Goal: Transaction & Acquisition: Purchase product/service

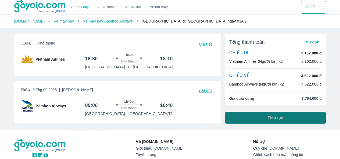
click at [249, 120] on button "Tiếp tục" at bounding box center [275, 118] width 101 height 12
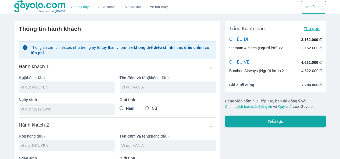
click at [48, 89] on input "text" at bounding box center [68, 87] width 94 height 5
type input "DUONG"
type input "VAN HIEU"
click at [41, 110] on input "tel" at bounding box center [65, 109] width 89 height 5
click at [41, 110] on input "29/09/" at bounding box center [65, 109] width 89 height 5
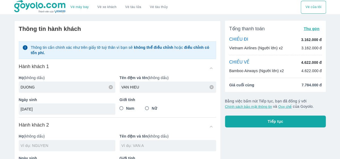
type input "29/09/1994"
click at [128, 108] on span "Nam" at bounding box center [130, 108] width 8 height 5
click at [126, 108] on input "Nam" at bounding box center [122, 109] width 10 height 10
radio input "true"
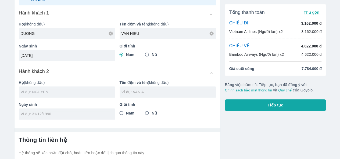
click at [62, 93] on input "text" at bounding box center [68, 91] width 94 height 5
type input "DUONG VAN HIEU"
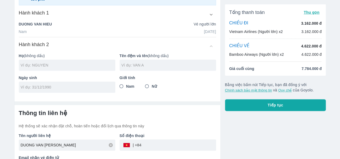
scroll to position [0, 0]
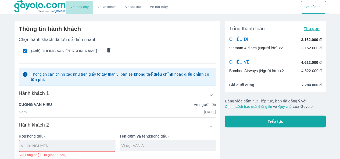
click at [78, 5] on link "Vé máy bay" at bounding box center [79, 7] width 18 height 4
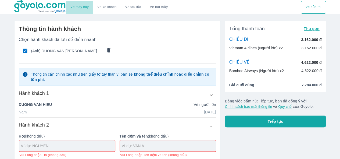
click at [80, 8] on link "Vé máy bay" at bounding box center [79, 7] width 18 height 4
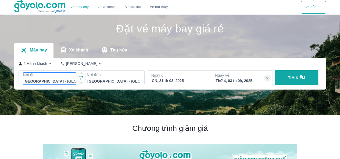
click at [44, 80] on div at bounding box center [50, 81] width 52 height 6
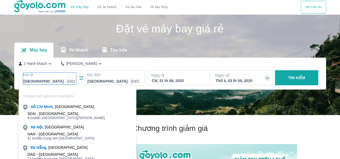
scroll to position [31, 0]
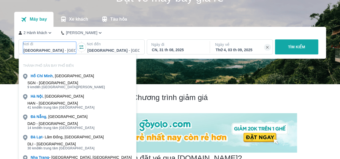
click at [117, 42] on p "Nơi đến" at bounding box center [113, 43] width 53 height 5
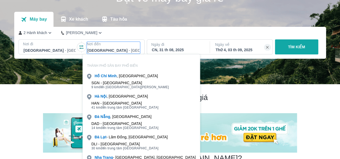
click at [116, 47] on div "Bình Định - Sân bay Phù Cát" at bounding box center [113, 51] width 53 height 8
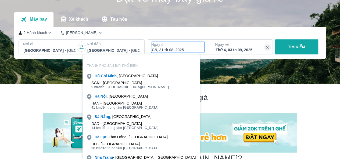
click at [165, 50] on div "CN, 31 th 08, 2025" at bounding box center [178, 49] width 52 height 5
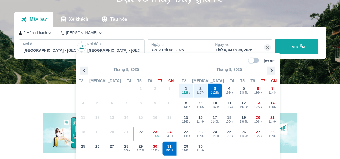
click at [234, 67] on p "Tháng 9, 2025" at bounding box center [229, 69] width 101 height 5
click at [250, 28] on div "2 Hành khách Phổ Thông Nơi đi Hà Nội - Sân bay Nội Bài Nơi đến Bình Định - Sân …" at bounding box center [169, 43] width 311 height 32
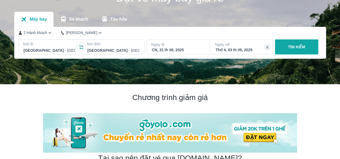
click at [287, 46] on button "TÌM KIẾM" at bounding box center [296, 46] width 43 height 15
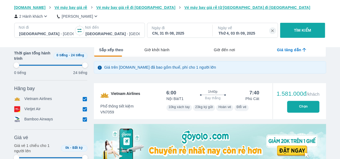
type input "97.9166666666667"
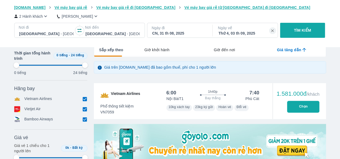
type input "97.9166666666667"
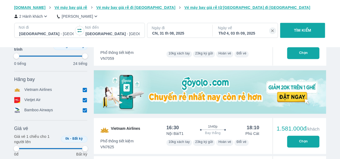
scroll to position [81, 0]
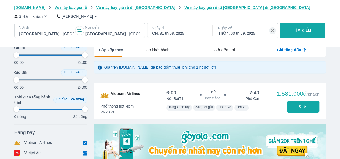
type input "97.9166666666667"
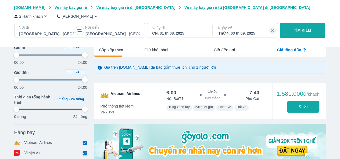
type input "97.9166666666667"
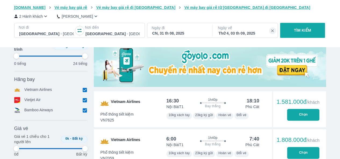
type input "97.9166666666667"
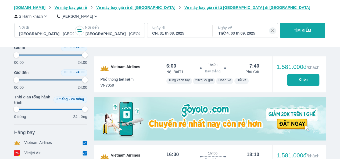
type input "97.9166666666667"
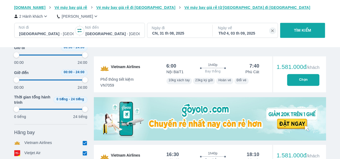
type input "97.9166666666667"
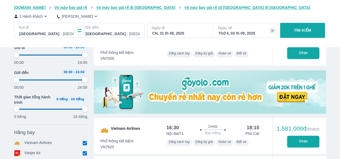
type input "97.9166666666667"
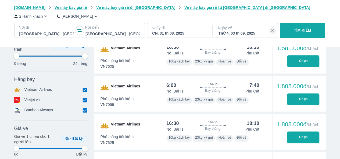
type input "97.9166666666667"
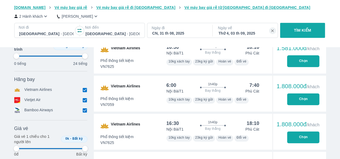
type input "97.9166666666667"
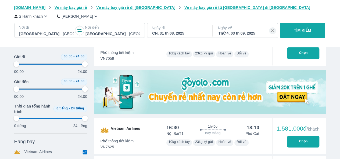
type input "97.9166666666667"
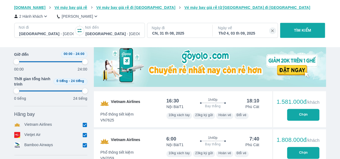
type input "97.9166666666667"
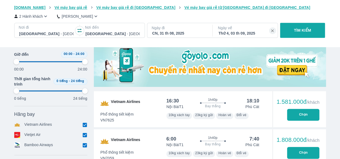
type input "97.9166666666667"
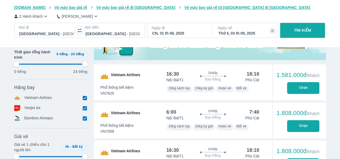
scroll to position [134, 0]
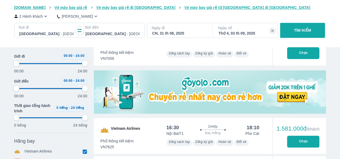
type input "97.9166666666667"
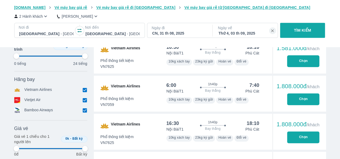
type input "97.9166666666667"
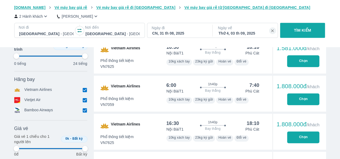
type input "97.9166666666667"
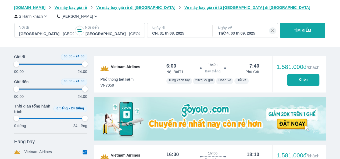
type input "97.9166666666667"
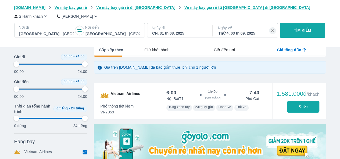
type input "97.9166666666667"
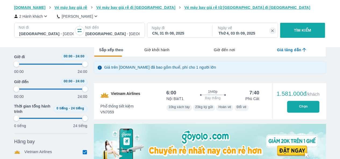
type input "97.9166666666667"
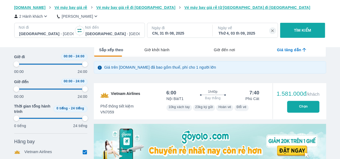
type input "97.9166666666667"
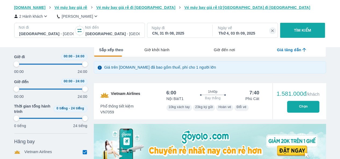
type input "97.9166666666667"
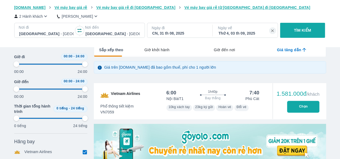
type input "97.9166666666667"
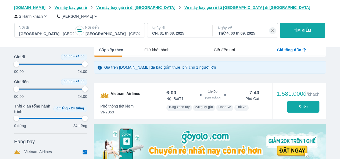
type input "97.9166666666667"
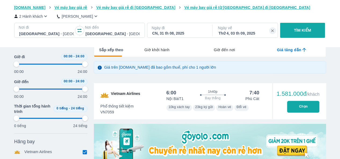
type input "97.9166666666667"
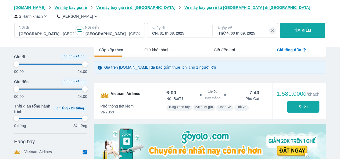
type input "97.9166666666667"
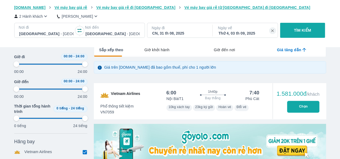
type input "97.9166666666667"
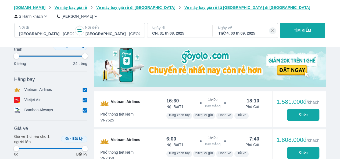
type input "97.9166666666667"
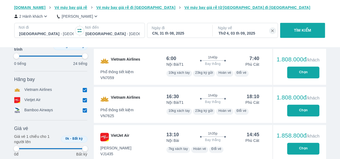
type input "97.9166666666667"
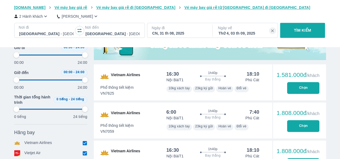
type input "97.9166666666667"
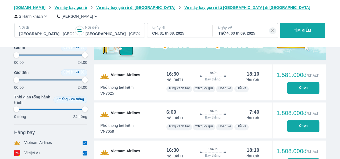
type input "97.9166666666667"
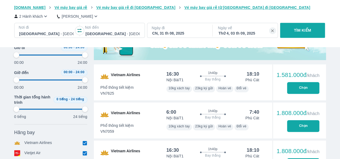
type input "97.9166666666667"
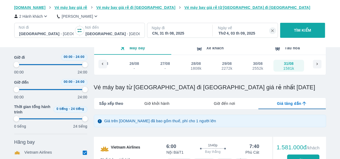
scroll to position [54, 0]
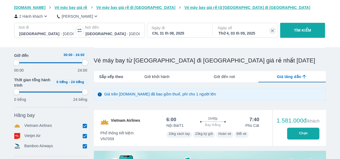
click at [295, 132] on button "Chọn" at bounding box center [303, 134] width 32 height 12
type input "97.9166666666667"
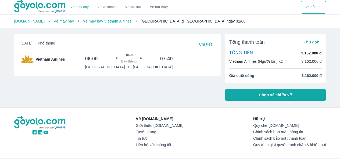
click at [250, 95] on button "Chọn vé chiều về" at bounding box center [275, 95] width 101 height 12
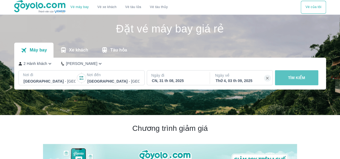
click at [285, 71] on button "TÌM KIẾM" at bounding box center [296, 77] width 43 height 15
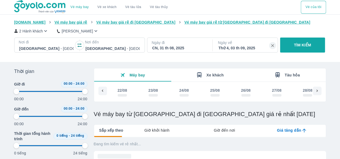
scroll to position [0, 111]
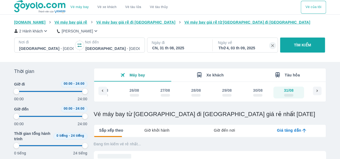
type input "97.9166666666667"
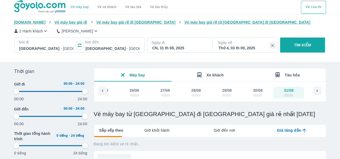
type input "97.9166666666667"
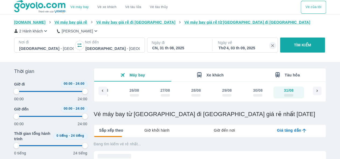
type input "97.9166666666667"
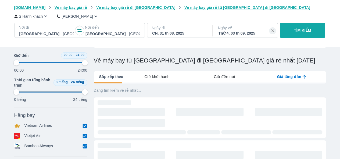
type input "97.9166666666667"
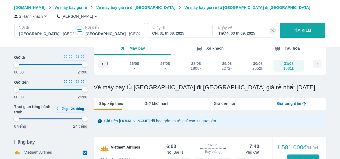
scroll to position [107, 0]
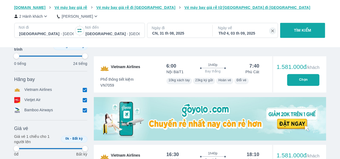
type input "97.9166666666667"
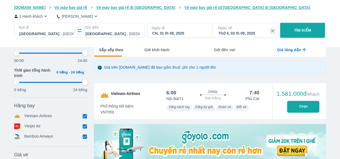
type input "97.9166666666667"
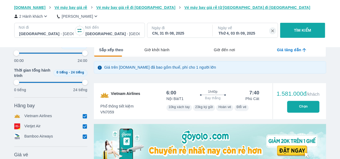
type input "97.9166666666667"
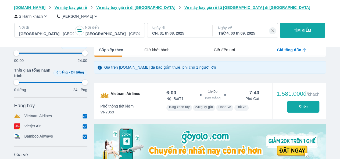
type input "97.9166666666667"
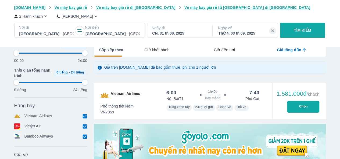
type input "97.9166666666667"
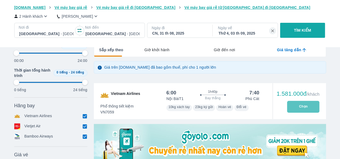
type input "97.9166666666667"
click at [299, 108] on button "Chọn" at bounding box center [303, 107] width 32 height 12
type input "97.9166666666667"
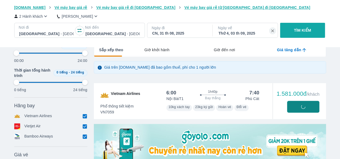
type input "97.9166666666667"
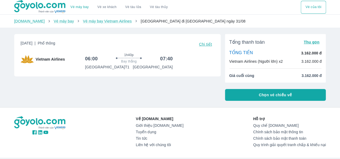
click at [156, 91] on div "[DATE] | Phổ thông Chi tiết Vietnam Airlines 06:00 1h40p Bay thẳng 07:40 [GEOGR…" at bounding box center [115, 65] width 210 height 71
click at [246, 96] on button "Chọn vé chiều về" at bounding box center [275, 95] width 101 height 12
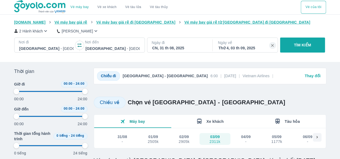
type input "97.9166666666667"
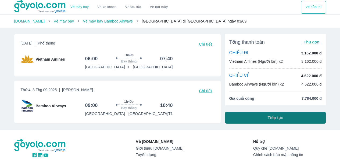
click at [298, 120] on button "Tiếp tục" at bounding box center [275, 118] width 101 height 12
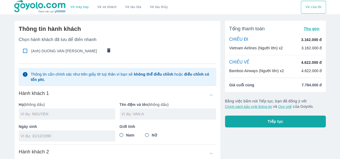
scroll to position [27, 0]
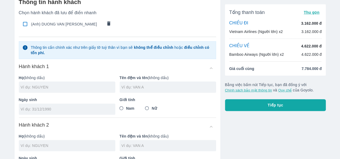
click at [31, 84] on div at bounding box center [67, 87] width 96 height 11
type input "DUONG"
type input "VAN HIEU"
click at [27, 111] on input "tel" at bounding box center [65, 109] width 89 height 5
type input "[DATE]"
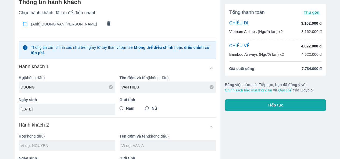
click at [127, 109] on span "Nam" at bounding box center [130, 108] width 8 height 5
click at [126, 109] on input "Nam" at bounding box center [122, 109] width 10 height 10
radio input "true"
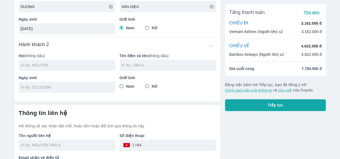
click at [56, 66] on input "text" at bounding box center [68, 65] width 94 height 5
type input "DUONG VAN [PERSON_NAME]"
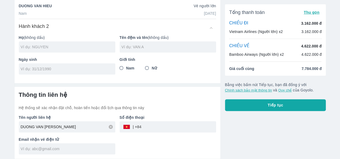
scroll to position [98, 0]
type input "NGHIA"
type input "HOANG TRUNG"
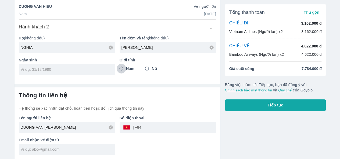
click at [120, 70] on input "Nam" at bounding box center [122, 69] width 10 height 10
radio input "true"
click at [62, 64] on div at bounding box center [67, 69] width 96 height 11
type input "17/09/2005"
click at [136, 94] on h6 "Thông tin liên hệ" at bounding box center [117, 96] width 197 height 8
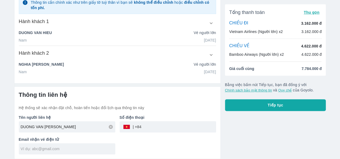
scroll to position [87, 0]
click at [151, 126] on input "tel" at bounding box center [178, 127] width 75 height 13
type input "903458862"
click at [97, 145] on div at bounding box center [67, 149] width 96 height 11
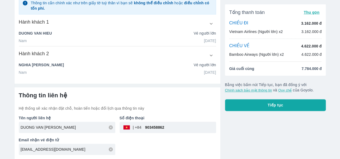
type input "hieusm.hki@gmail.com"
click at [196, 101] on div "Thông tin liên hệ Hệ thống sẽ xác nhận đặt chỗ, hoàn tiền hoặc đổi lịch qua thô…" at bounding box center [117, 101] width 197 height 19
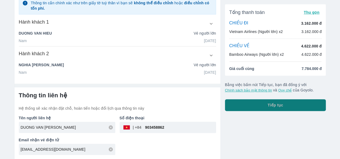
click at [235, 108] on button "Tiếp tục" at bounding box center [275, 105] width 101 height 12
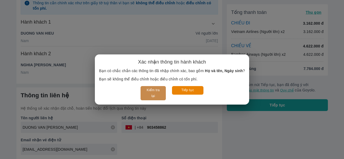
click at [156, 95] on button "Kiểm tra lại" at bounding box center [152, 93] width 25 height 14
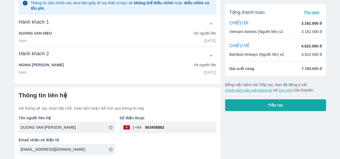
scroll to position [6, 0]
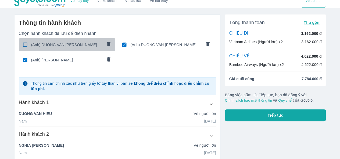
click at [37, 45] on span "(Anh) DUONG VAN HIEU" at bounding box center [66, 44] width 71 height 5
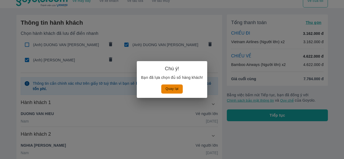
click at [167, 88] on button "Quay lại" at bounding box center [171, 89] width 21 height 9
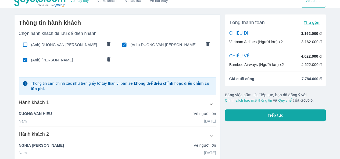
scroll to position [60, 0]
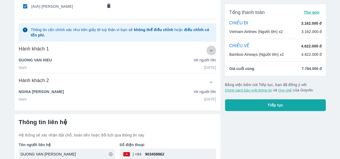
click at [212, 50] on icon "button" at bounding box center [211, 51] width 6 height 6
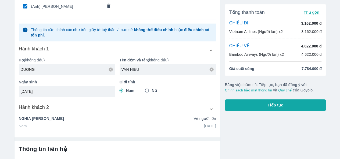
click at [152, 68] on input "VAN HIEU" at bounding box center [168, 69] width 94 height 5
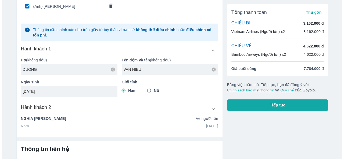
scroll to position [87, 0]
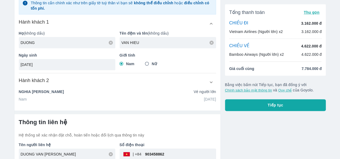
click at [211, 83] on icon "button" at bounding box center [211, 82] width 6 height 6
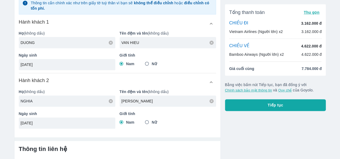
click at [40, 103] on input "NGHIA" at bounding box center [68, 101] width 94 height 5
drag, startPoint x: 41, startPoint y: 102, endPoint x: 0, endPoint y: 100, distance: 40.9
click at [0, 100] on div "Vé máy bay Vé xe khách Vé tàu lửa Vé tàu thủy Vé của tôi Thông tin hành khách C…" at bounding box center [170, 63] width 340 height 300
type input "HOANG"
type input "TRUNG NGHIA"
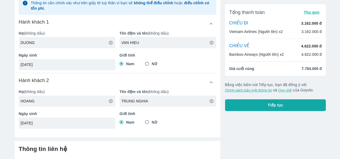
click at [248, 108] on button "Tiếp tục" at bounding box center [275, 105] width 101 height 12
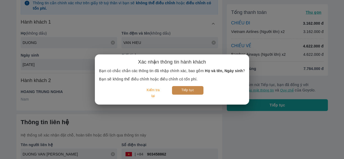
click at [184, 91] on button "Tiếp tục" at bounding box center [187, 90] width 31 height 8
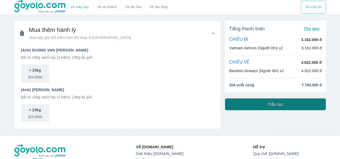
click at [251, 109] on button "Tiếp tục" at bounding box center [275, 105] width 101 height 12
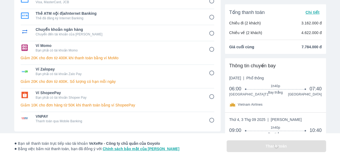
scroll to position [81, 0]
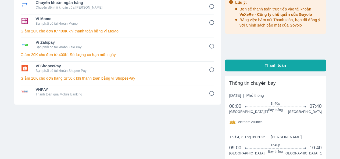
scroll to position [54, 0]
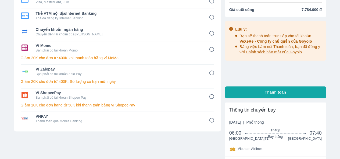
click at [107, 62] on div "Ví Momo Bạn phải có tài khoản Momo Giảm 20K cho đơn từ 400K khi thanh toán bằng…" at bounding box center [117, 53] width 193 height 24
click at [113, 57] on p "Giảm 20K cho đơn từ 400K khi thanh toán bằng ví MoMo" at bounding box center [117, 57] width 193 height 5
click at [210, 49] on input "4" at bounding box center [211, 49] width 10 height 10
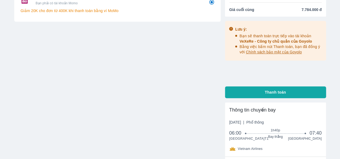
scroll to position [0, 0]
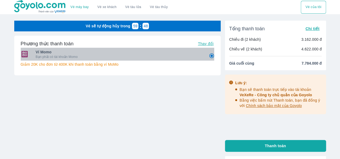
click at [183, 57] on p "Bạn phải có tài khoản Momo" at bounding box center [118, 57] width 165 height 4
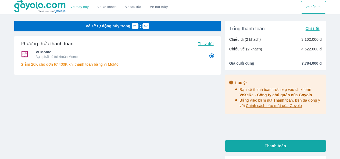
scroll to position [54, 0]
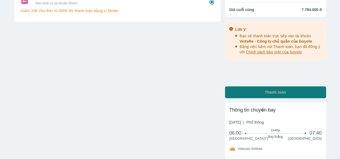
click at [243, 93] on button "Thanh toán" at bounding box center [275, 92] width 101 height 12
radio input "true"
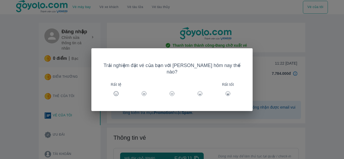
click at [168, 35] on div "Trải nghiệm đặt vé của bạn với [PERSON_NAME] hôm nay thế nào? Rất tệ Rất tốt" at bounding box center [172, 79] width 344 height 159
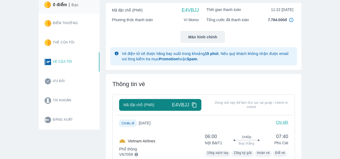
scroll to position [107, 0]
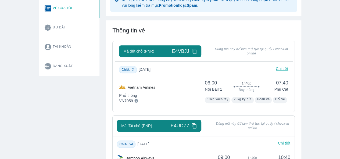
click at [194, 51] on icon at bounding box center [194, 52] width 6 height 6
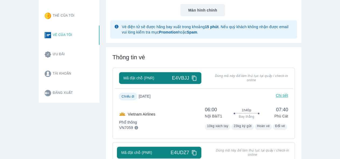
scroll to position [27, 0]
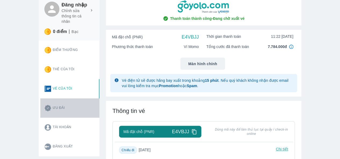
click at [63, 105] on button "Ưu đãi" at bounding box center [69, 108] width 59 height 19
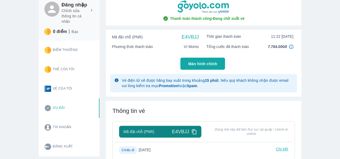
scroll to position [0, 0]
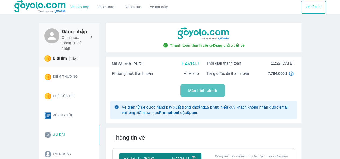
click at [201, 89] on span "Màn hình chính" at bounding box center [202, 90] width 29 height 5
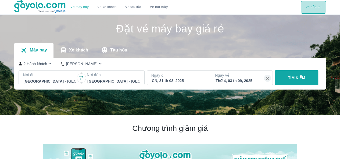
click at [310, 11] on button "Vé của tôi" at bounding box center [312, 7] width 25 height 13
